Goal: Use online tool/utility: Utilize a website feature to perform a specific function

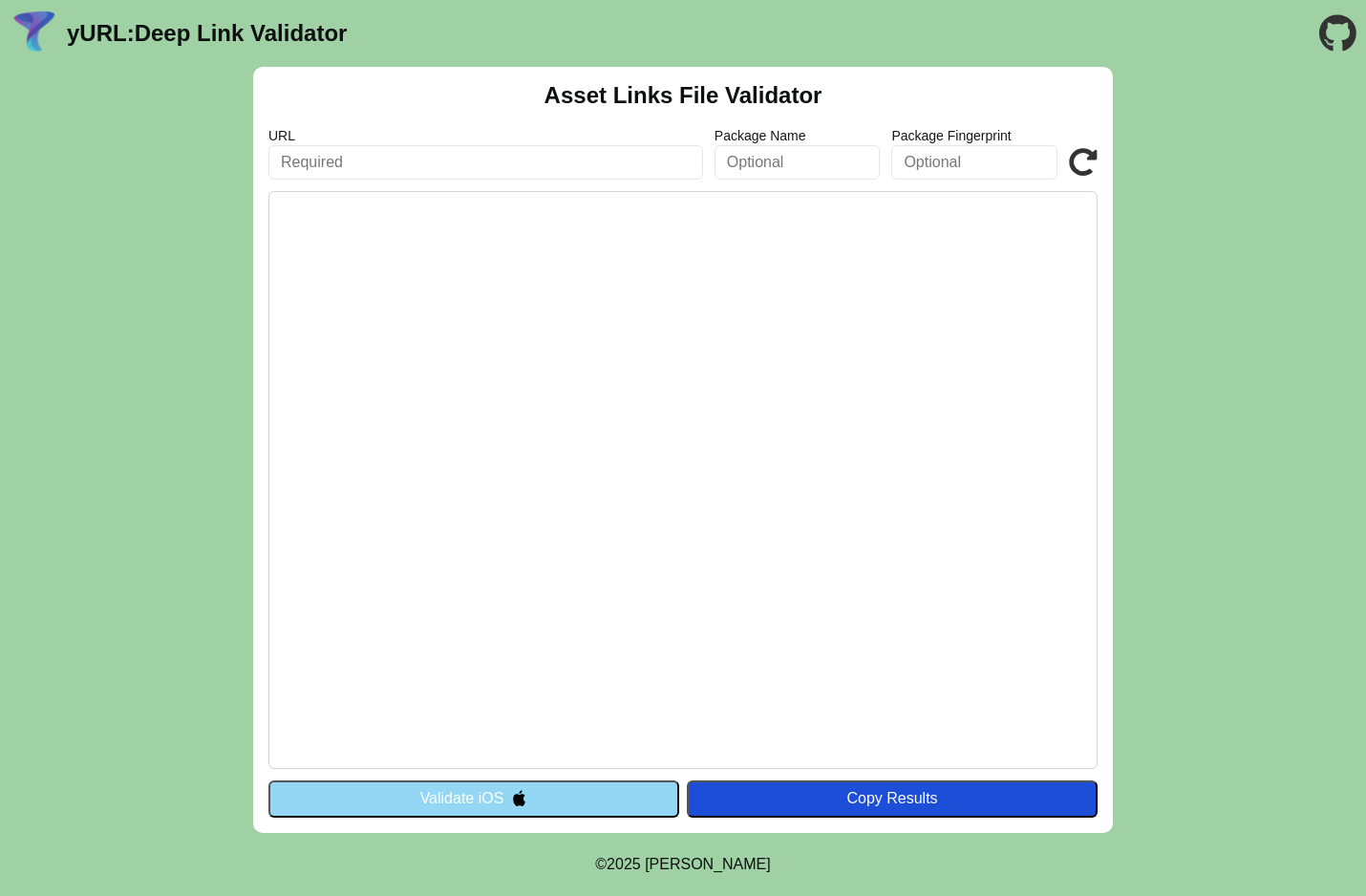
click at [591, 159] on input "text" at bounding box center [485, 162] width 434 height 35
paste input "[URL][DOMAIN_NAME]"
type input "[URL][DOMAIN_NAME]"
click button "Validate" at bounding box center [0, 0] width 0 height 0
